Goal: Task Accomplishment & Management: Use online tool/utility

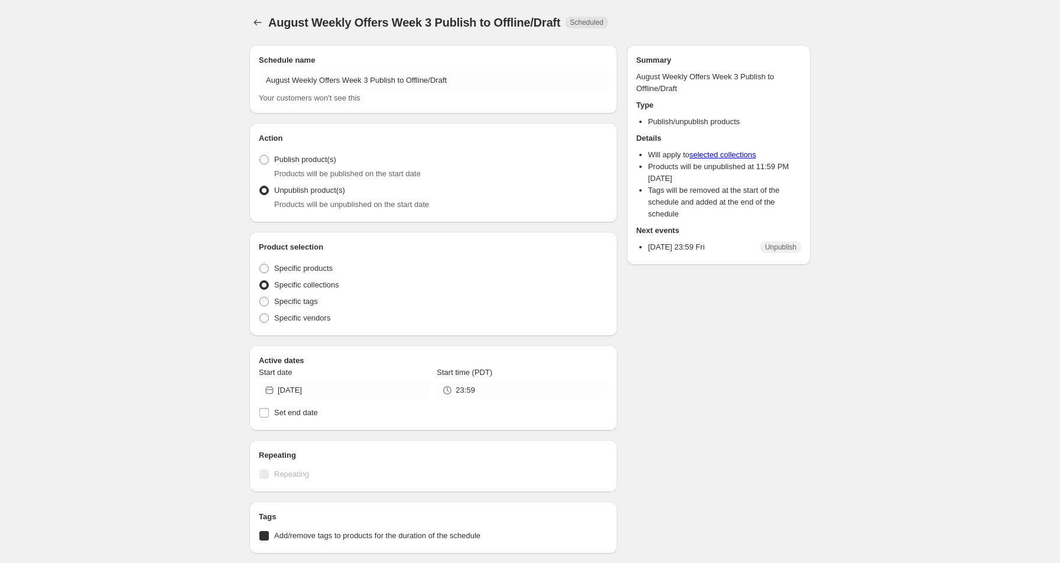
radio input "true"
checkbox input "true"
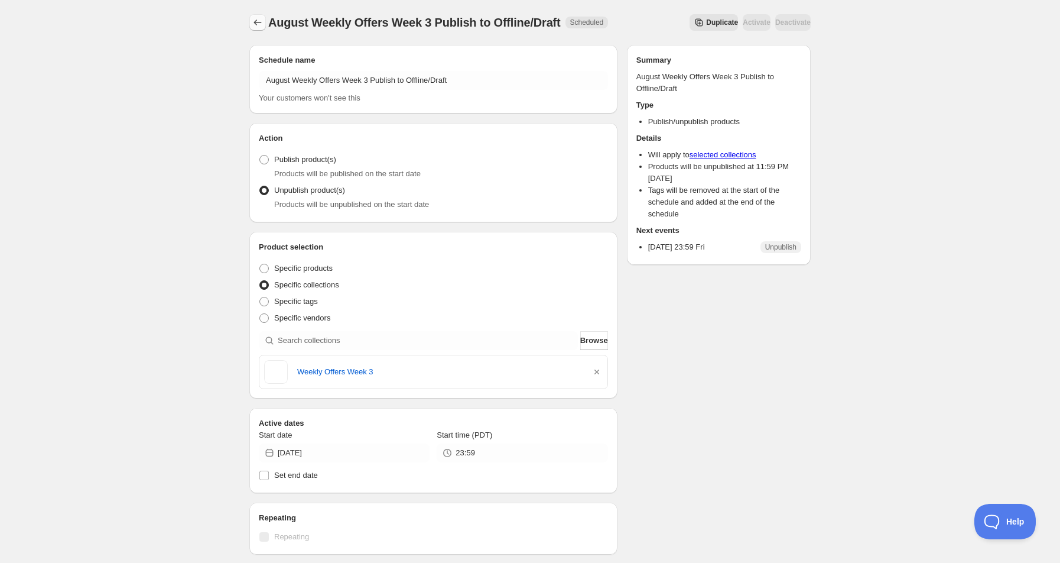
click at [259, 21] on icon "Schedules" at bounding box center [258, 23] width 12 height 12
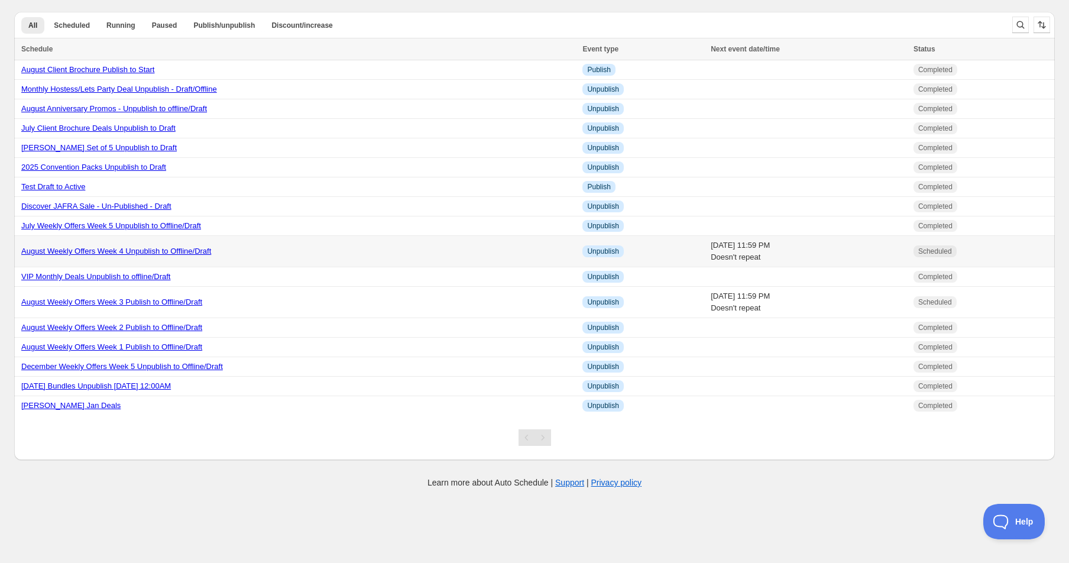
click at [159, 254] on link "August Weekly Offers Week 4 Unpublish to Offline/Draft" at bounding box center [116, 250] width 190 height 9
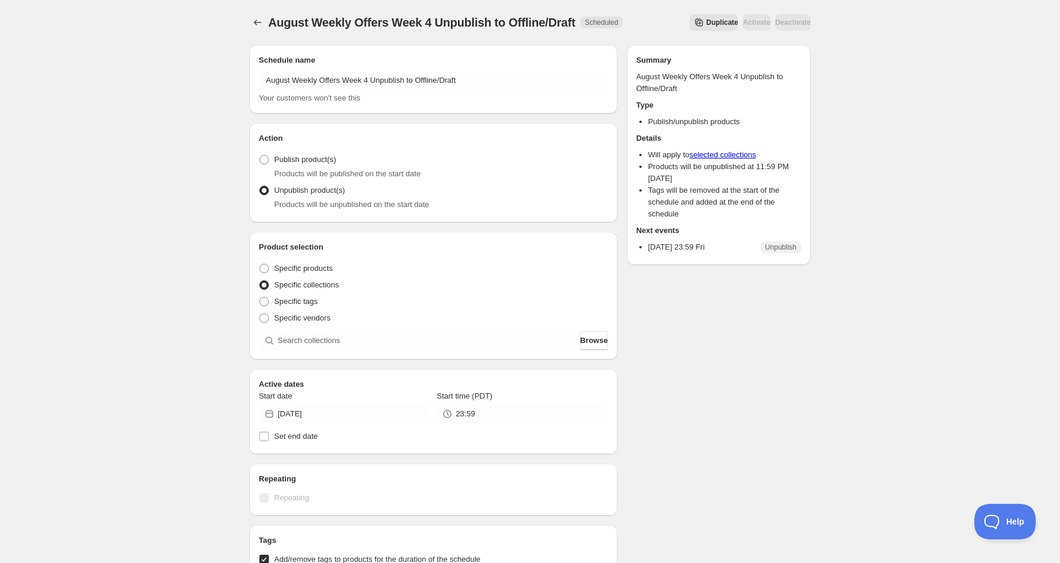
radio input "true"
checkbox input "true"
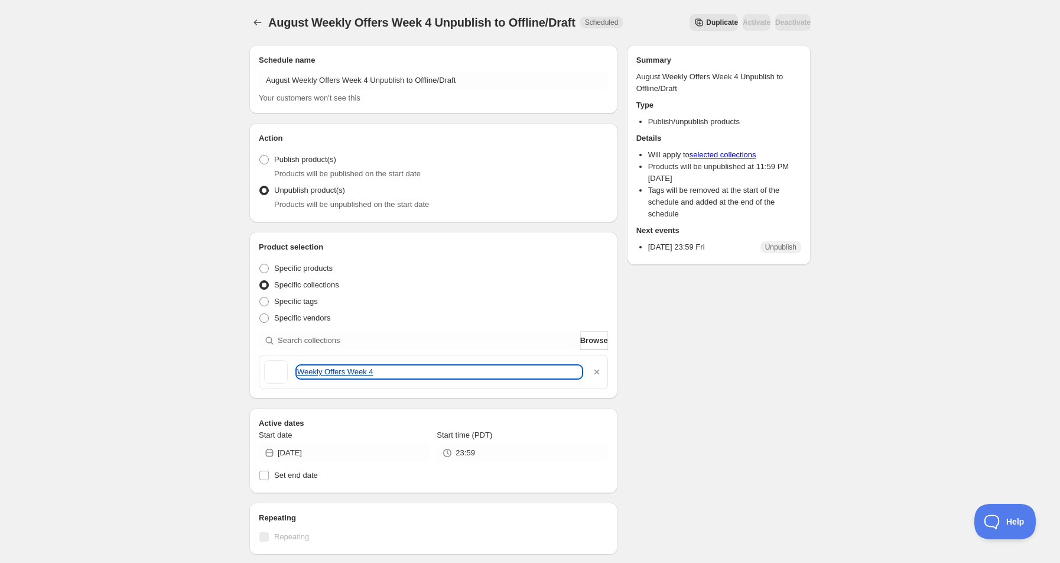
click at [354, 372] on link "Weekly Offers Week 4" at bounding box center [439, 372] width 284 height 12
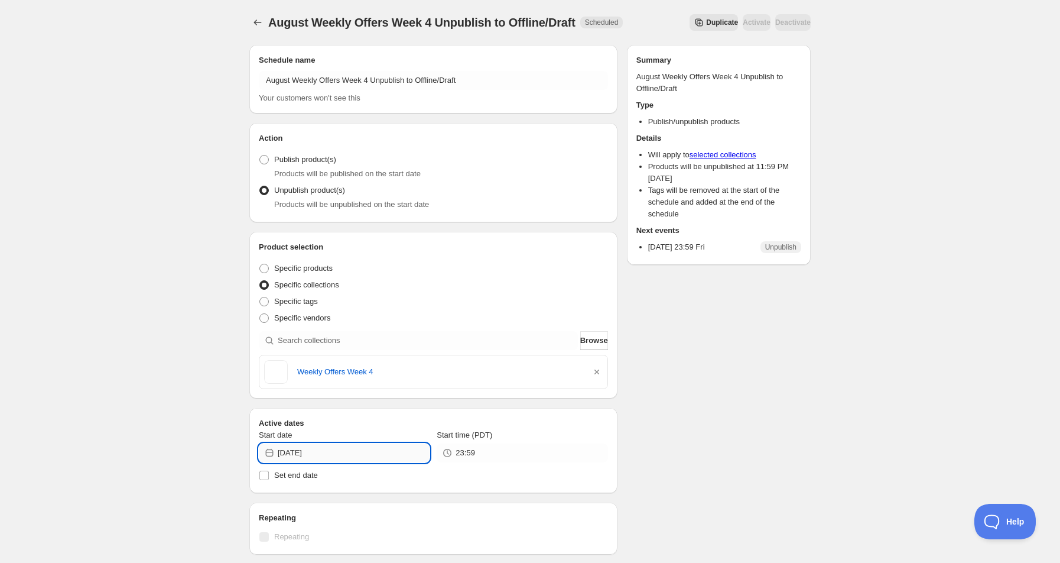
click at [304, 452] on input "2025-08-29" at bounding box center [354, 452] width 152 height 19
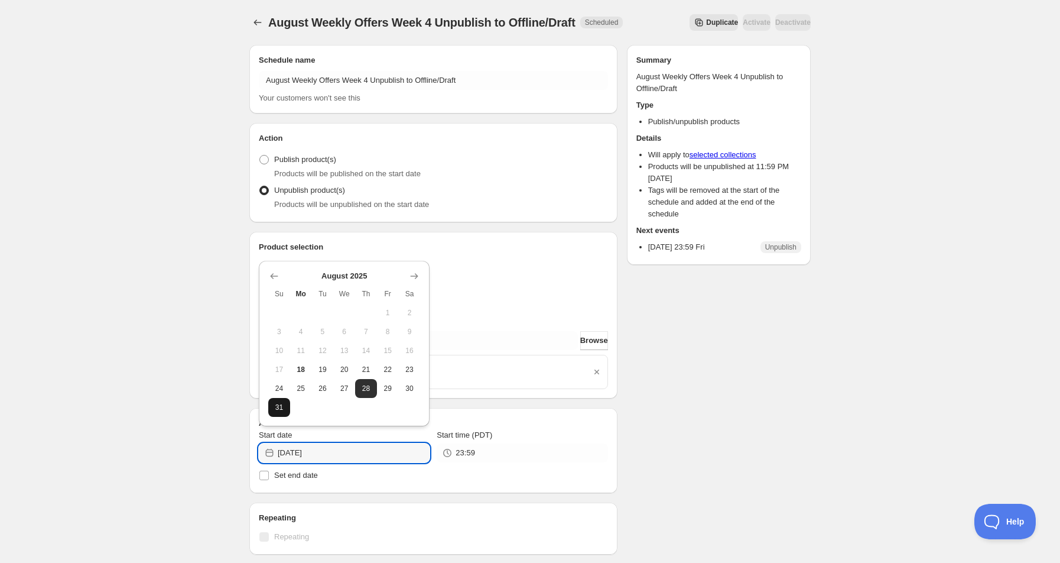
click at [280, 410] on span "31" at bounding box center [279, 406] width 12 height 9
type input "2025-08-31"
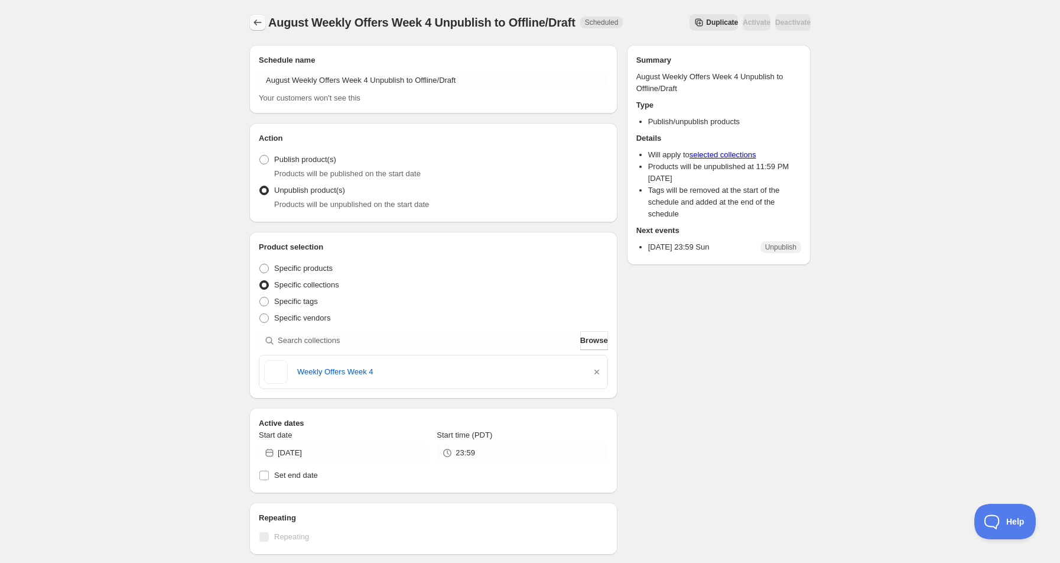
click at [253, 25] on icon "Schedules" at bounding box center [258, 23] width 12 height 12
